Goal: Transaction & Acquisition: Purchase product/service

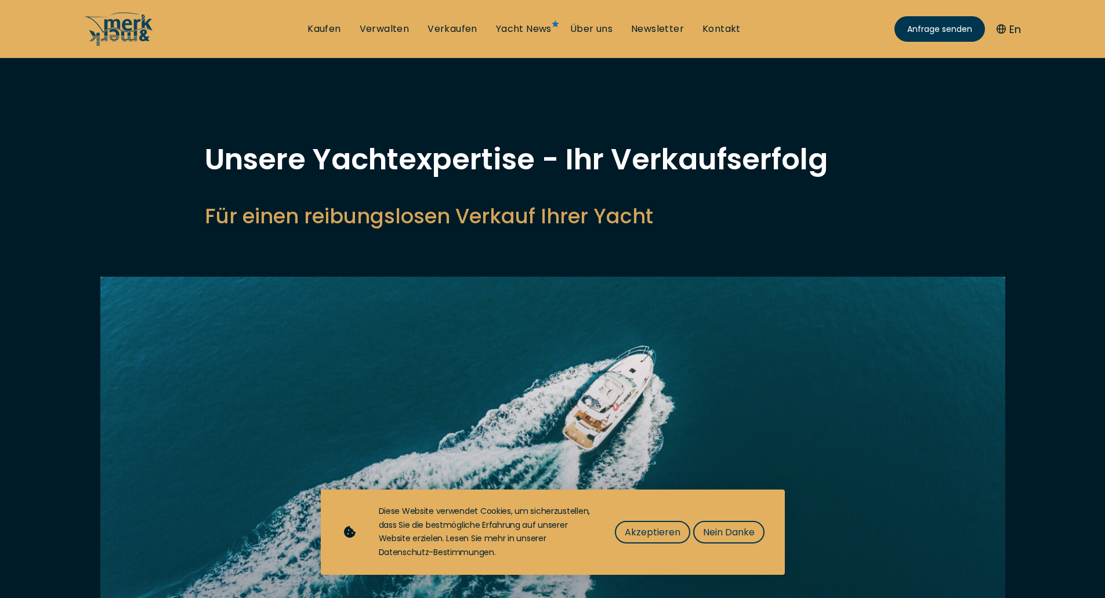
select select "sell"
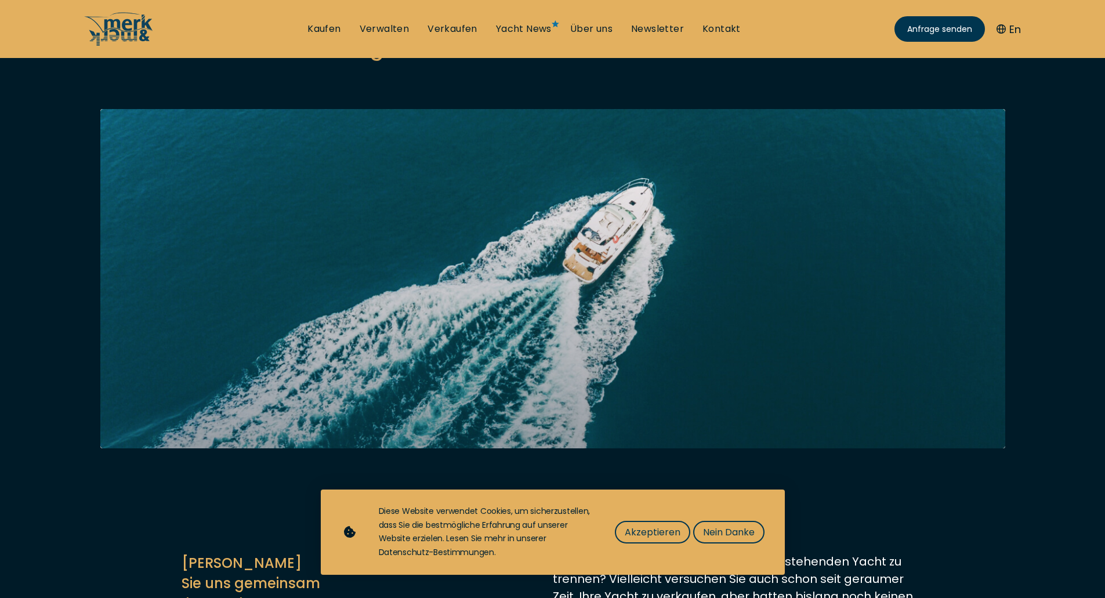
scroll to position [174, 0]
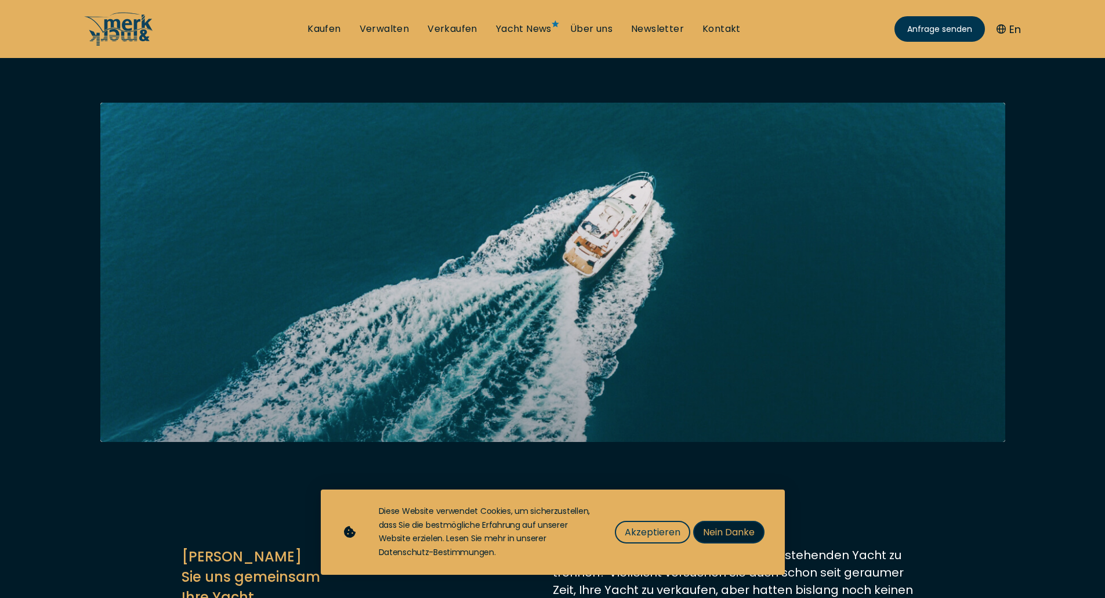
click at [711, 528] on span "Nein Danke" at bounding box center [729, 532] width 52 height 14
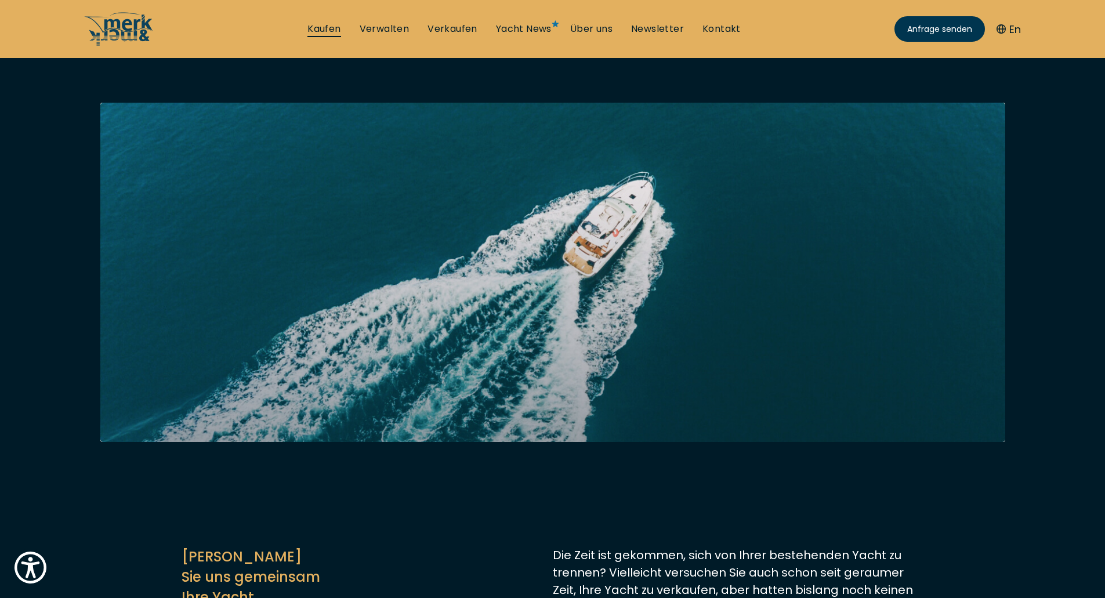
click at [328, 32] on link "Kaufen" at bounding box center [323, 29] width 33 height 13
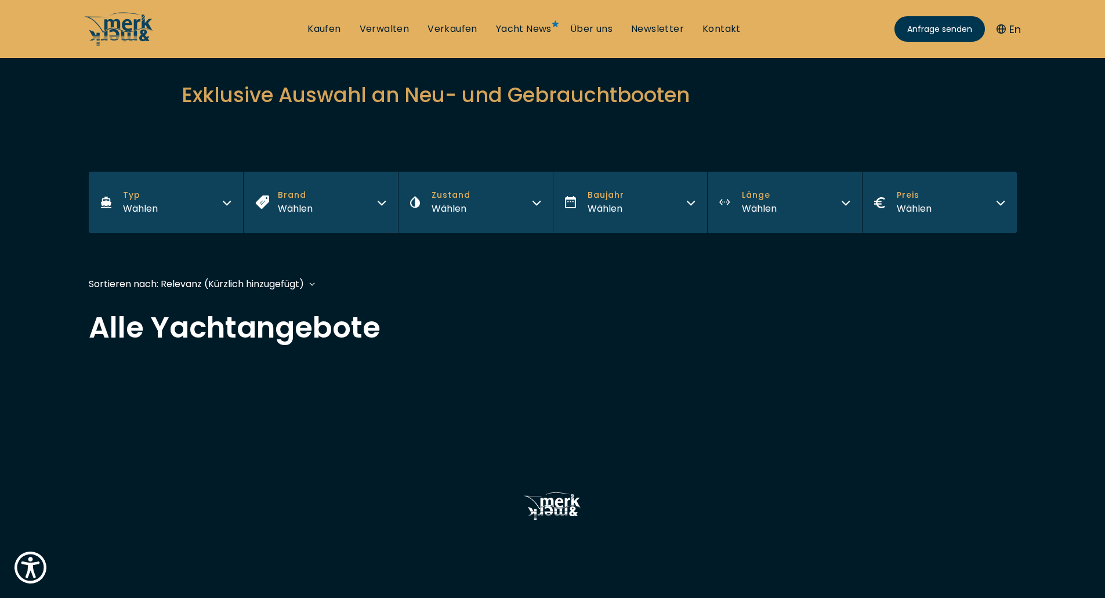
scroll to position [116, 0]
click at [223, 202] on icon "button" at bounding box center [226, 200] width 9 height 9
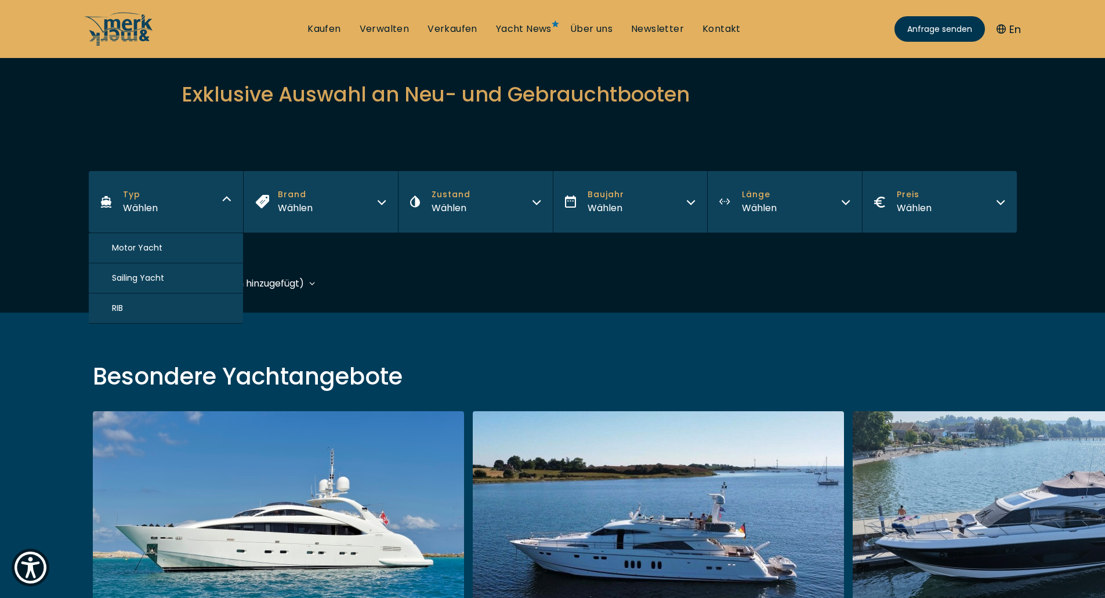
click at [132, 246] on span "Motor Yacht" at bounding box center [137, 248] width 50 height 12
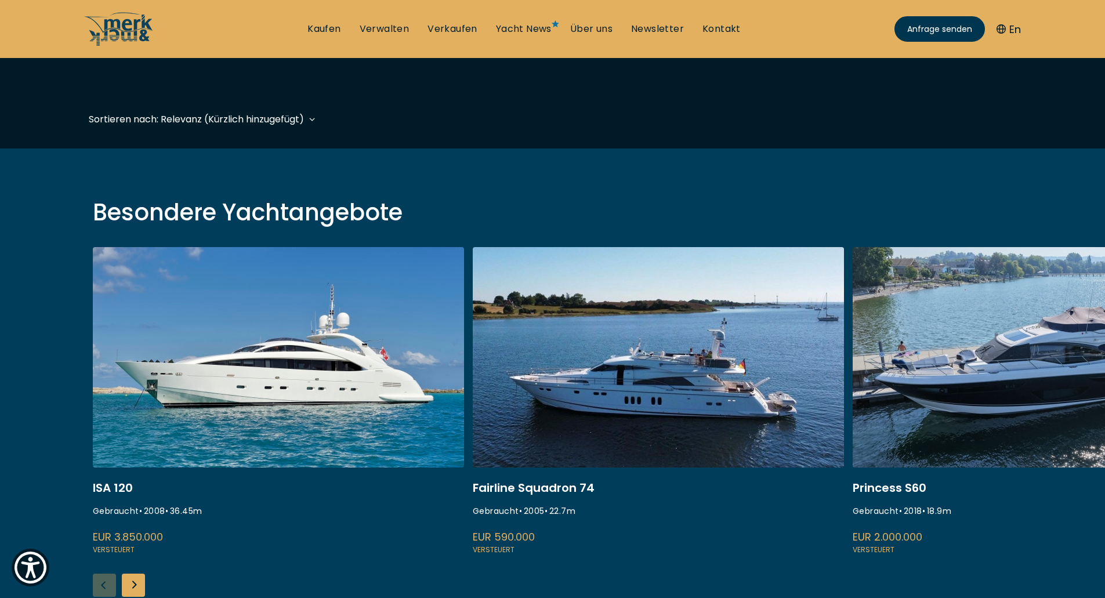
scroll to position [287, 0]
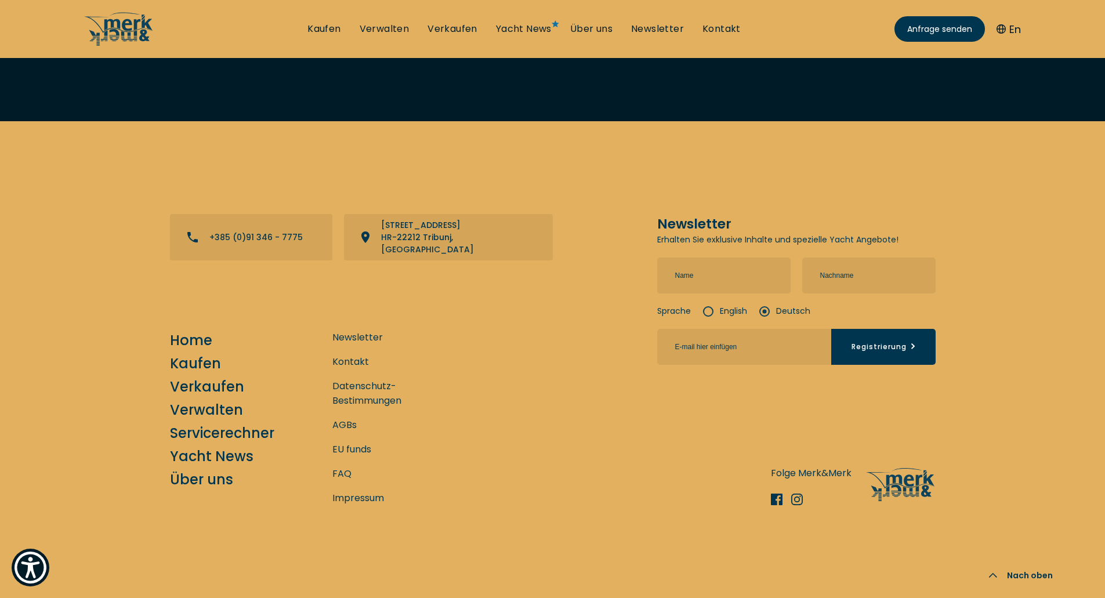
scroll to position [8524, 0]
